Goal: Check status

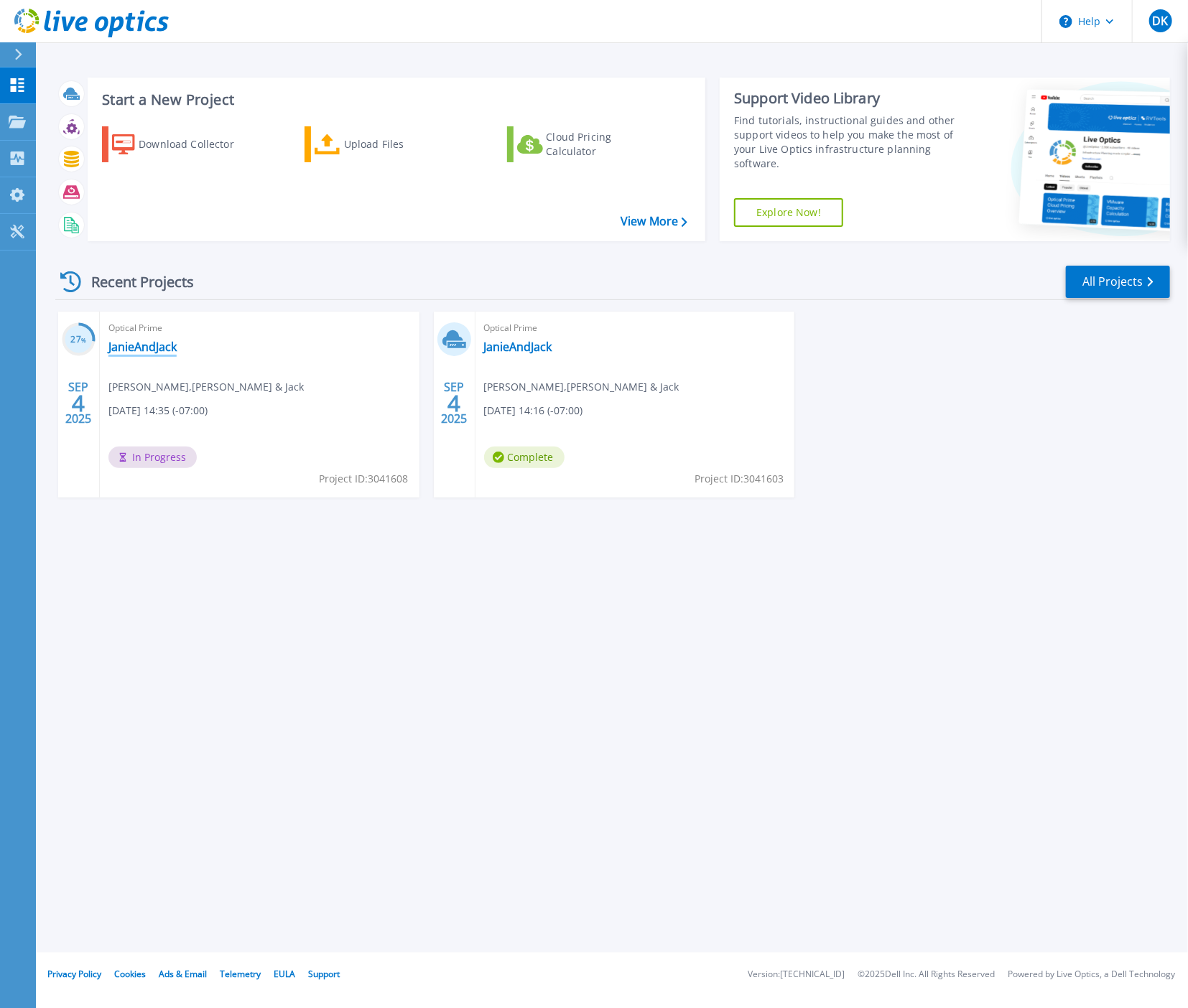
click at [142, 345] on link "JanieAndJack" at bounding box center [142, 346] width 69 height 14
